Goal: Use online tool/utility: Utilize a website feature to perform a specific function

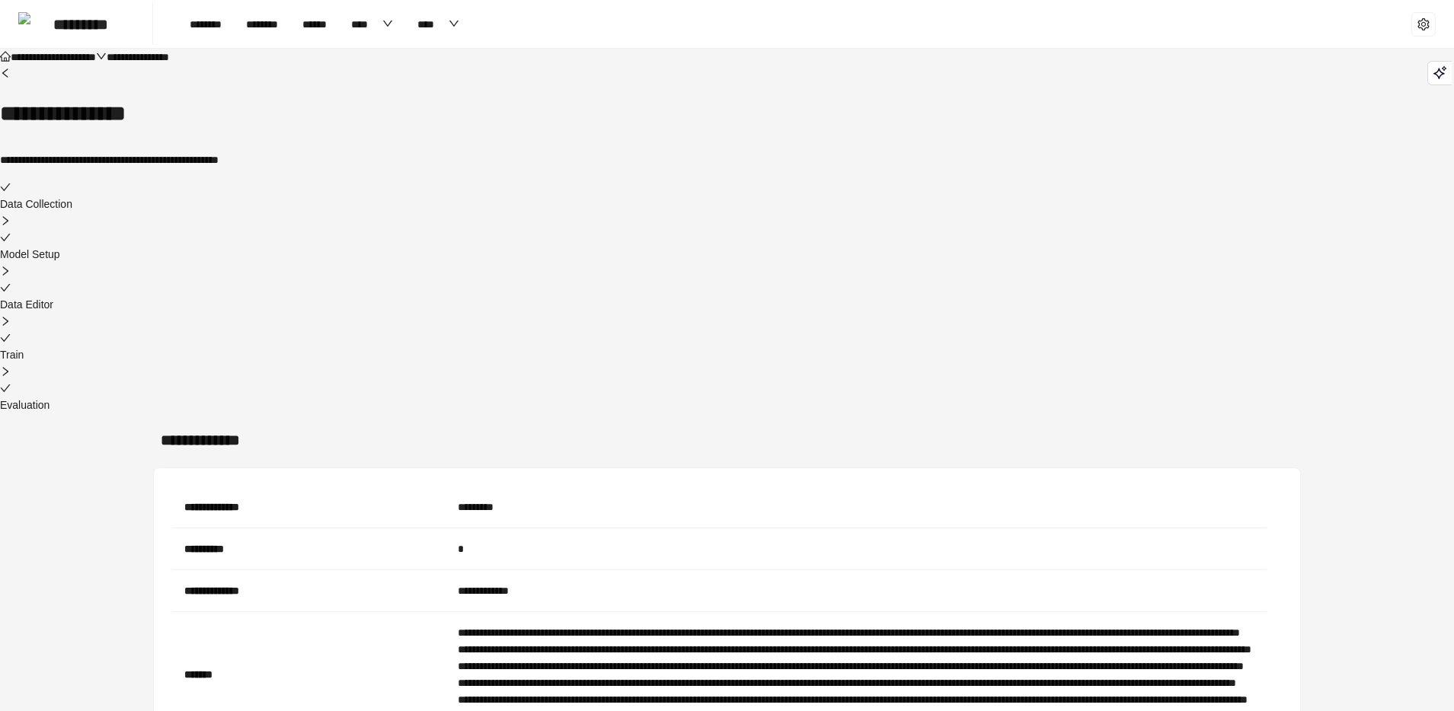
scroll to position [24, 0]
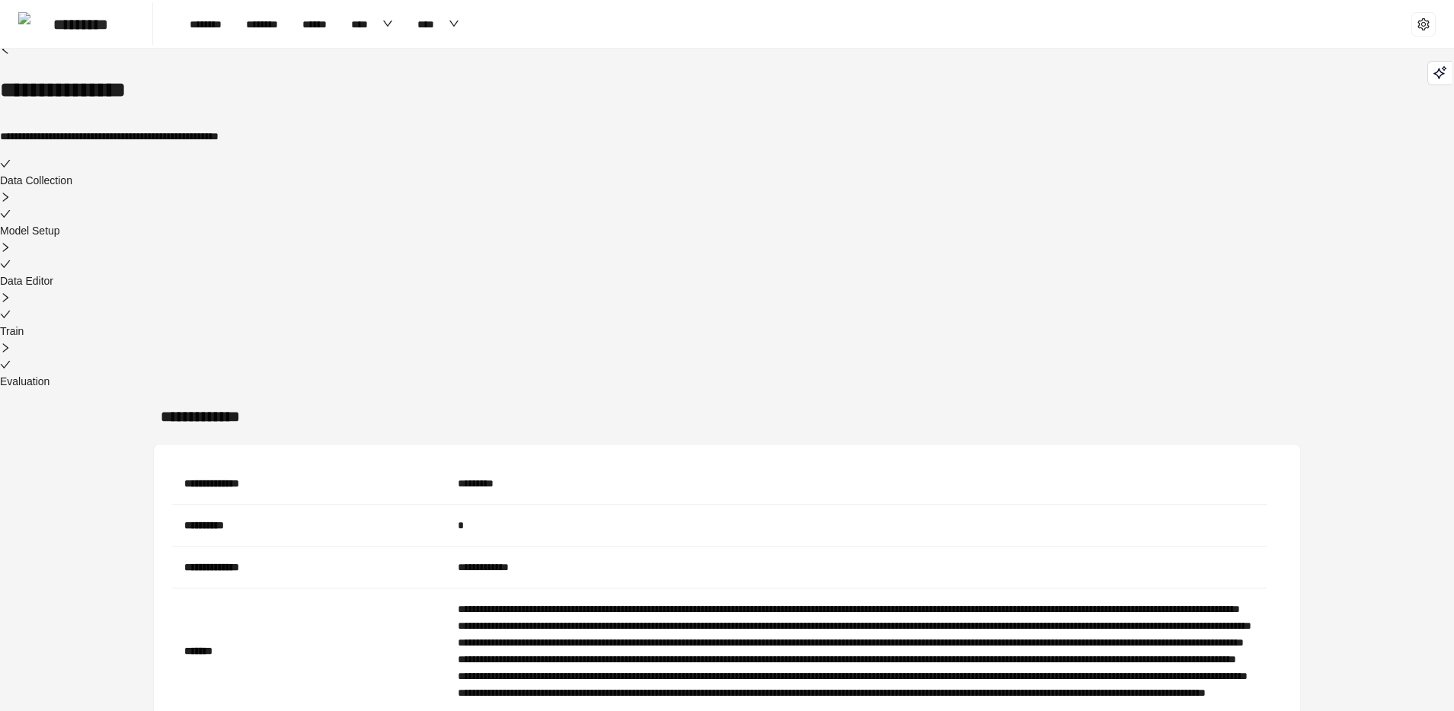
click at [1000, 356] on div at bounding box center [727, 364] width 1454 height 17
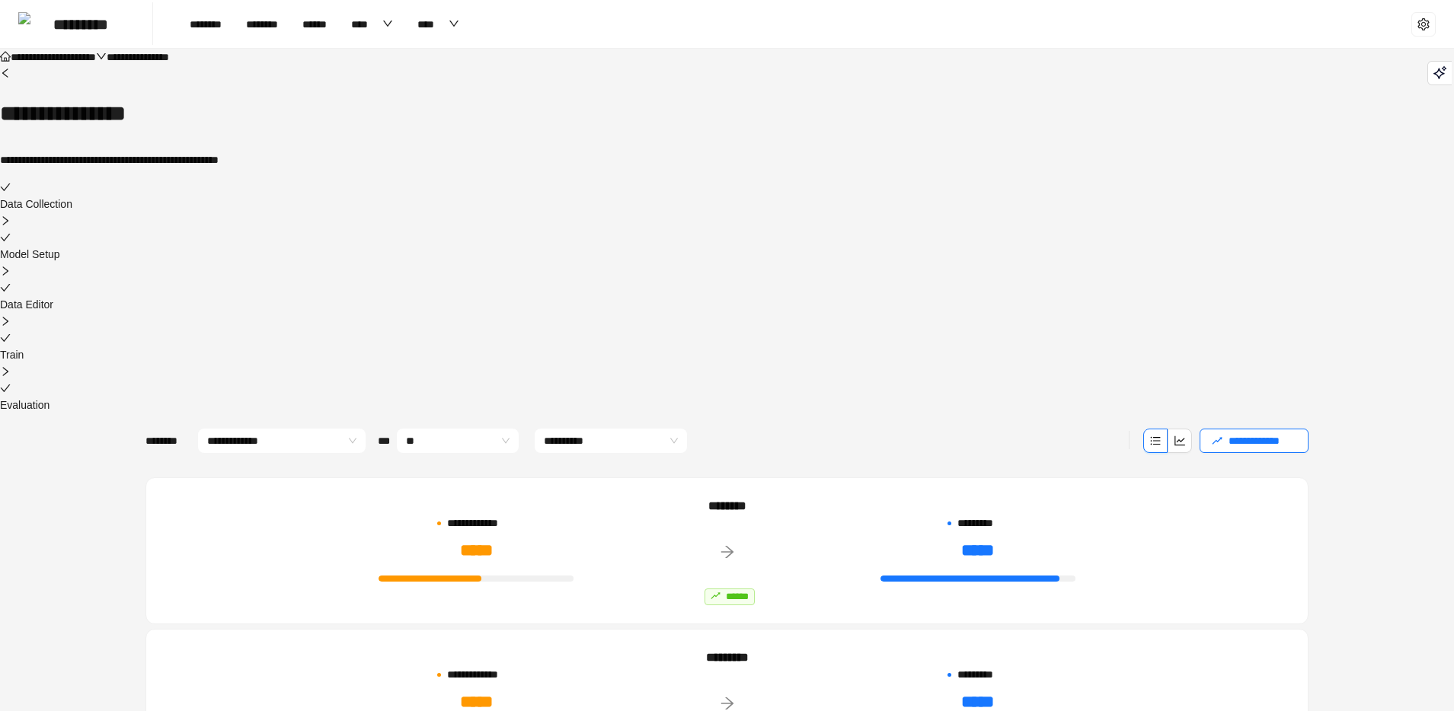
click at [107, 62] on span "********" at bounding box center [86, 57] width 42 height 11
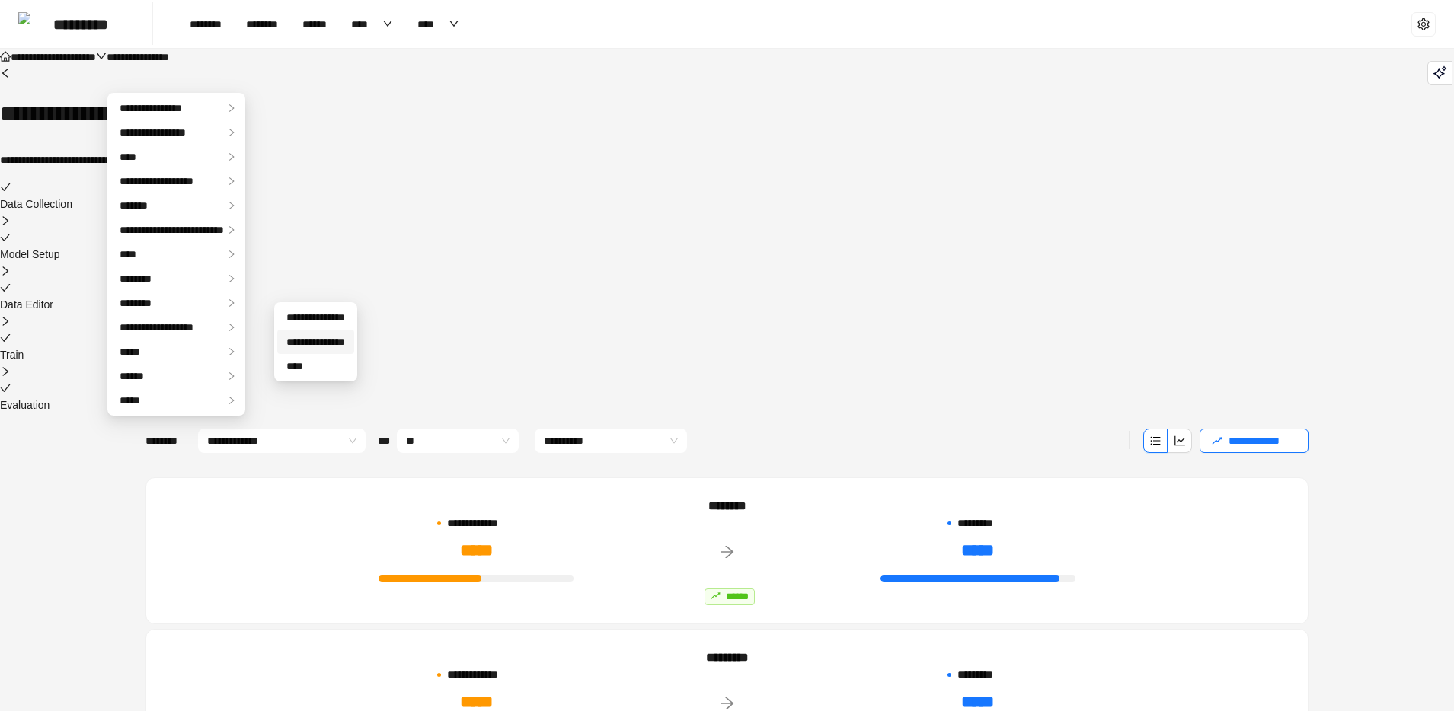
click at [300, 341] on span "**********" at bounding box center [315, 342] width 59 height 11
